Goal: Obtain resource: Obtain resource

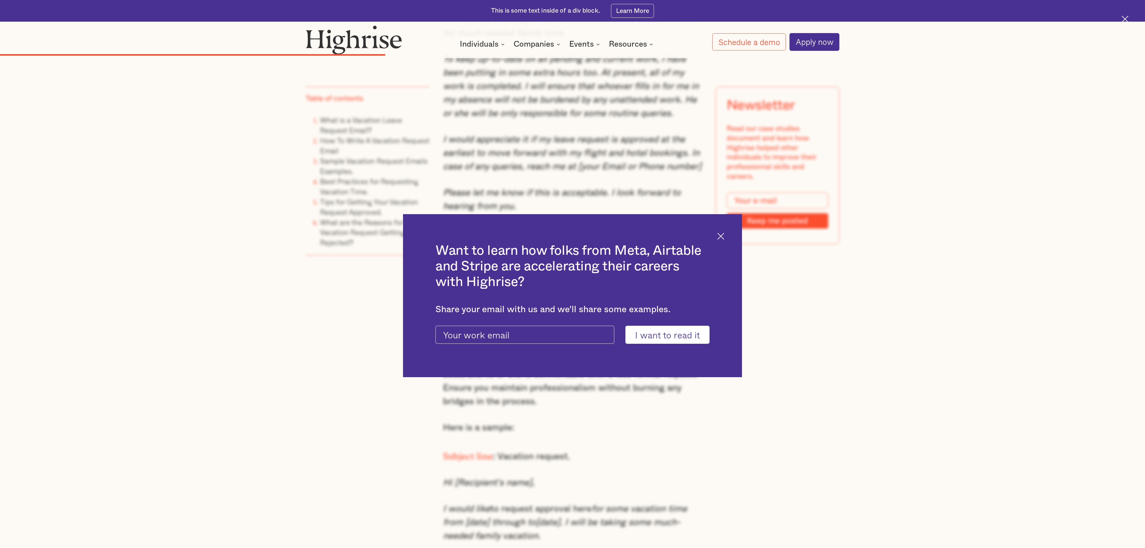
scroll to position [3016, 0]
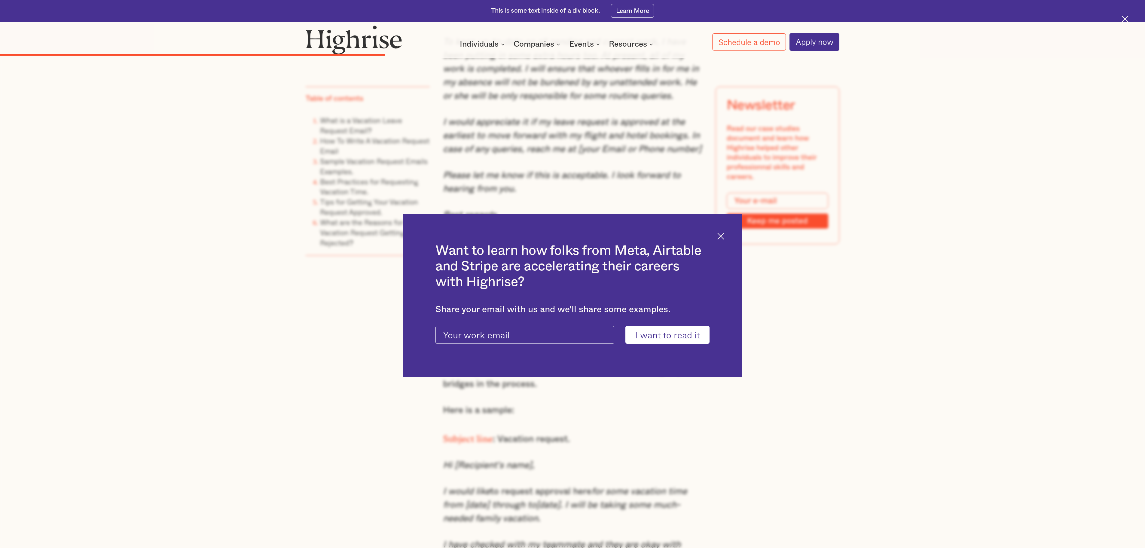
click at [572, 234] on img at bounding box center [720, 236] width 7 height 7
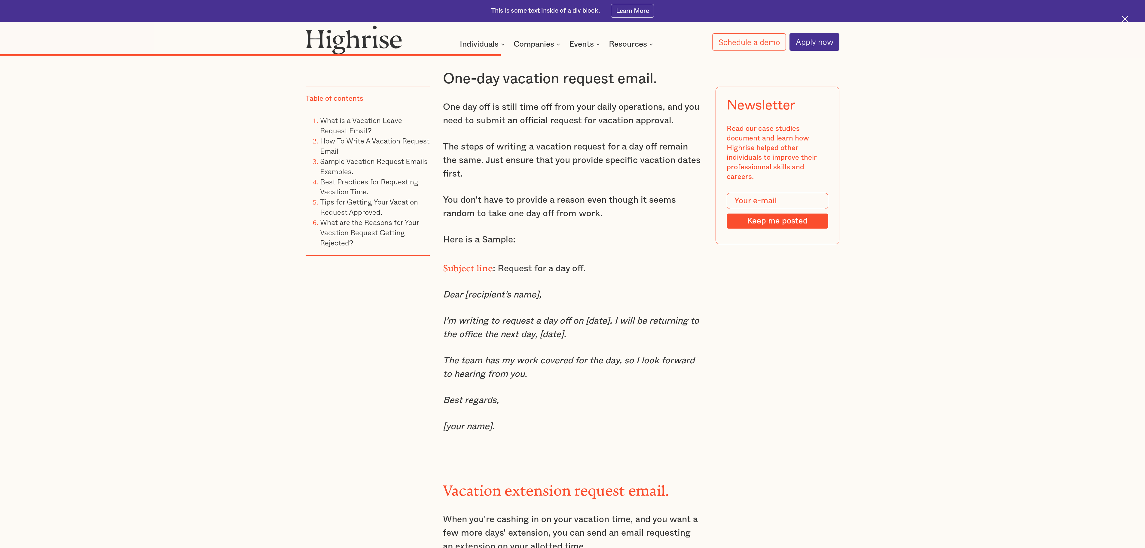
scroll to position [3997, 0]
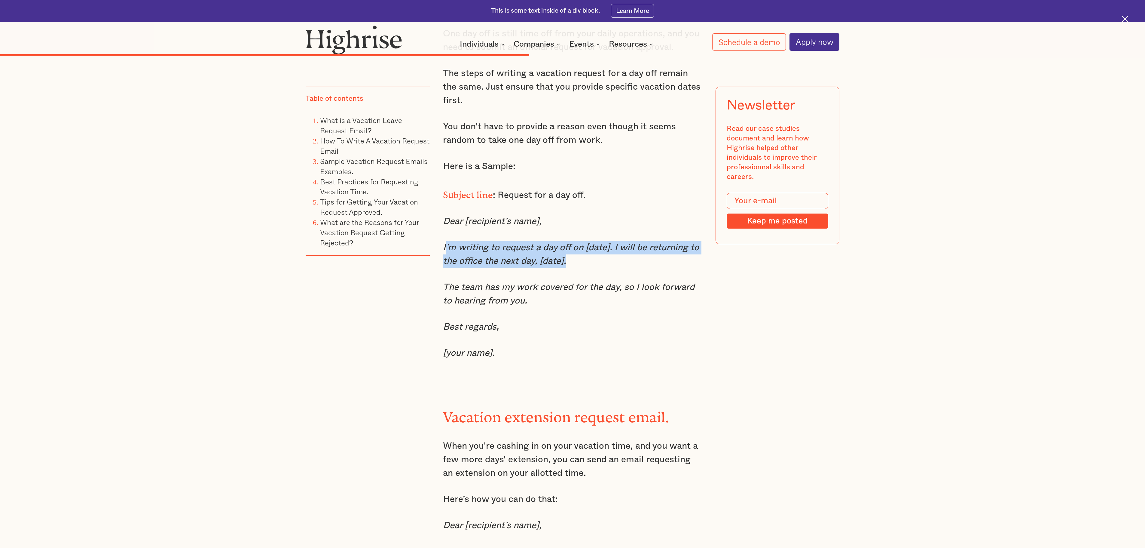
drag, startPoint x: 445, startPoint y: 243, endPoint x: 568, endPoint y: 254, distance: 123.7
click at [568, 254] on p "I’m writing to request a day off on [date]. I will be returning to the office t…" at bounding box center [572, 254] width 259 height 27
copy em "’m writing to request a day off on [date]. I will be returning to the office th…"
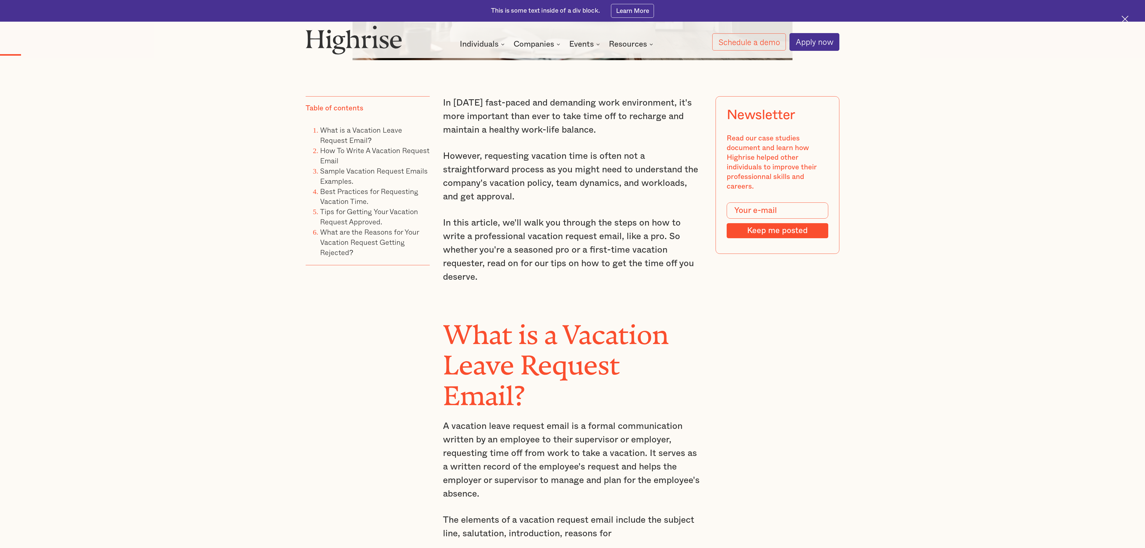
scroll to position [561, 0]
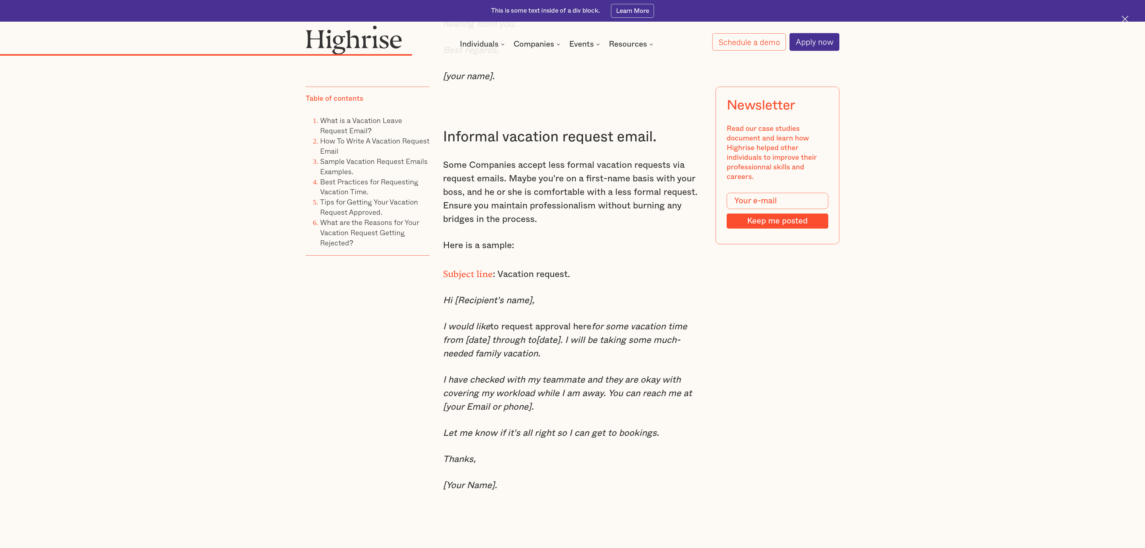
scroll to position [3226, 0]
